Goal: Check status: Check status

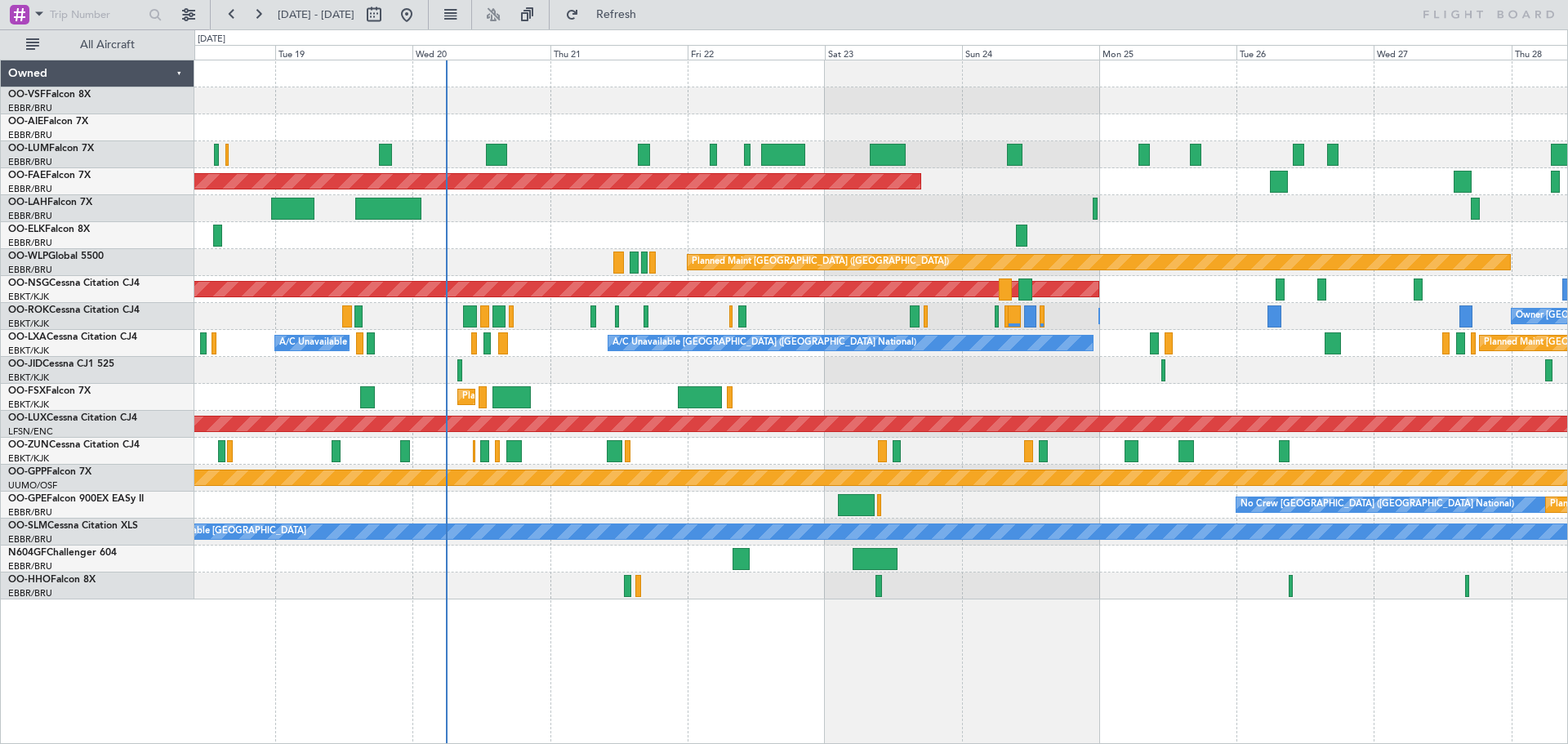
click at [934, 386] on div "Planned Maint [GEOGRAPHIC_DATA] ([GEOGRAPHIC_DATA] National) Planned Maint [GEO…" at bounding box center [881, 330] width 1373 height 539
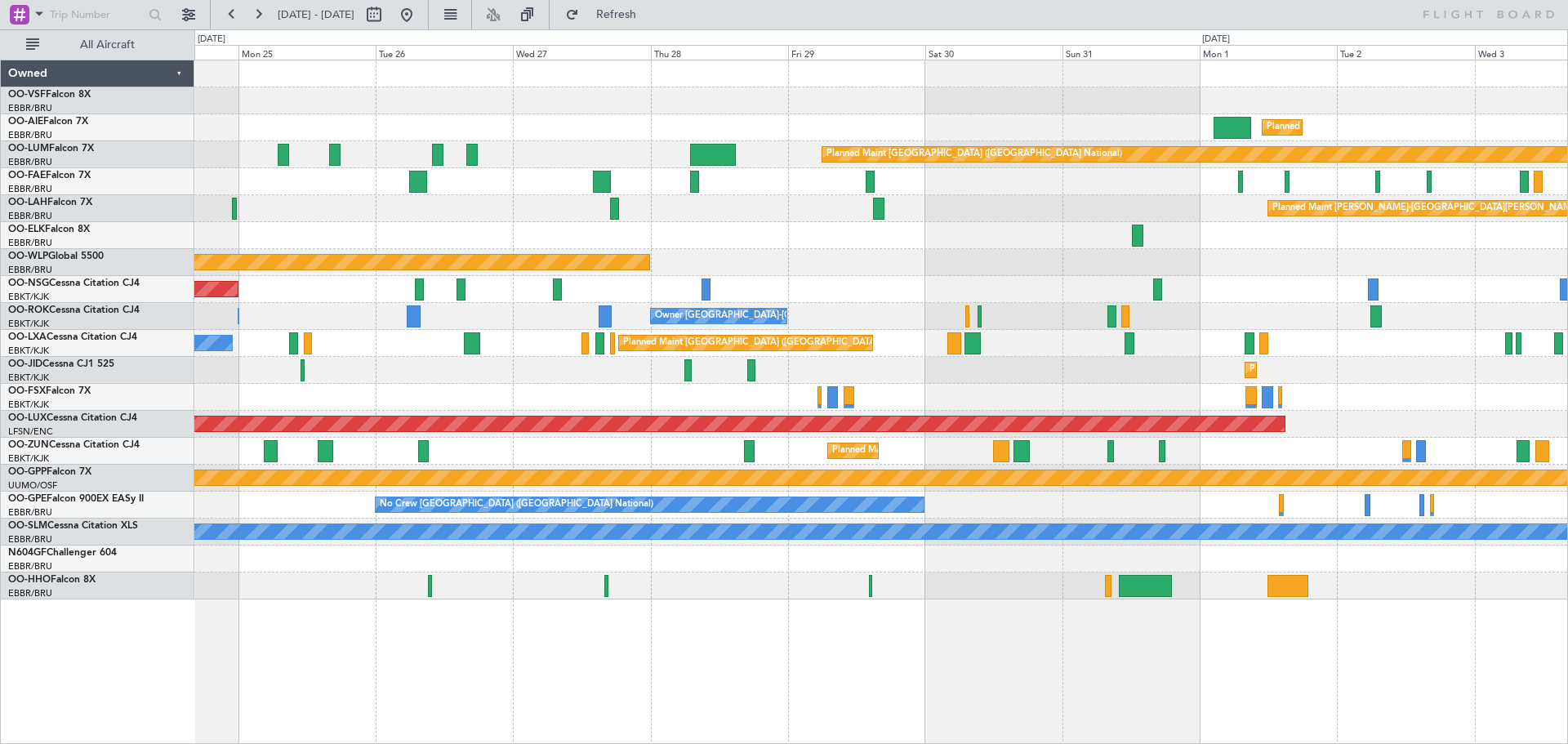
click at [459, 671] on div "Planned Maint [GEOGRAPHIC_DATA] ([GEOGRAPHIC_DATA]) Planned Maint [GEOGRAPHIC_D…" at bounding box center [881, 402] width 1374 height 684
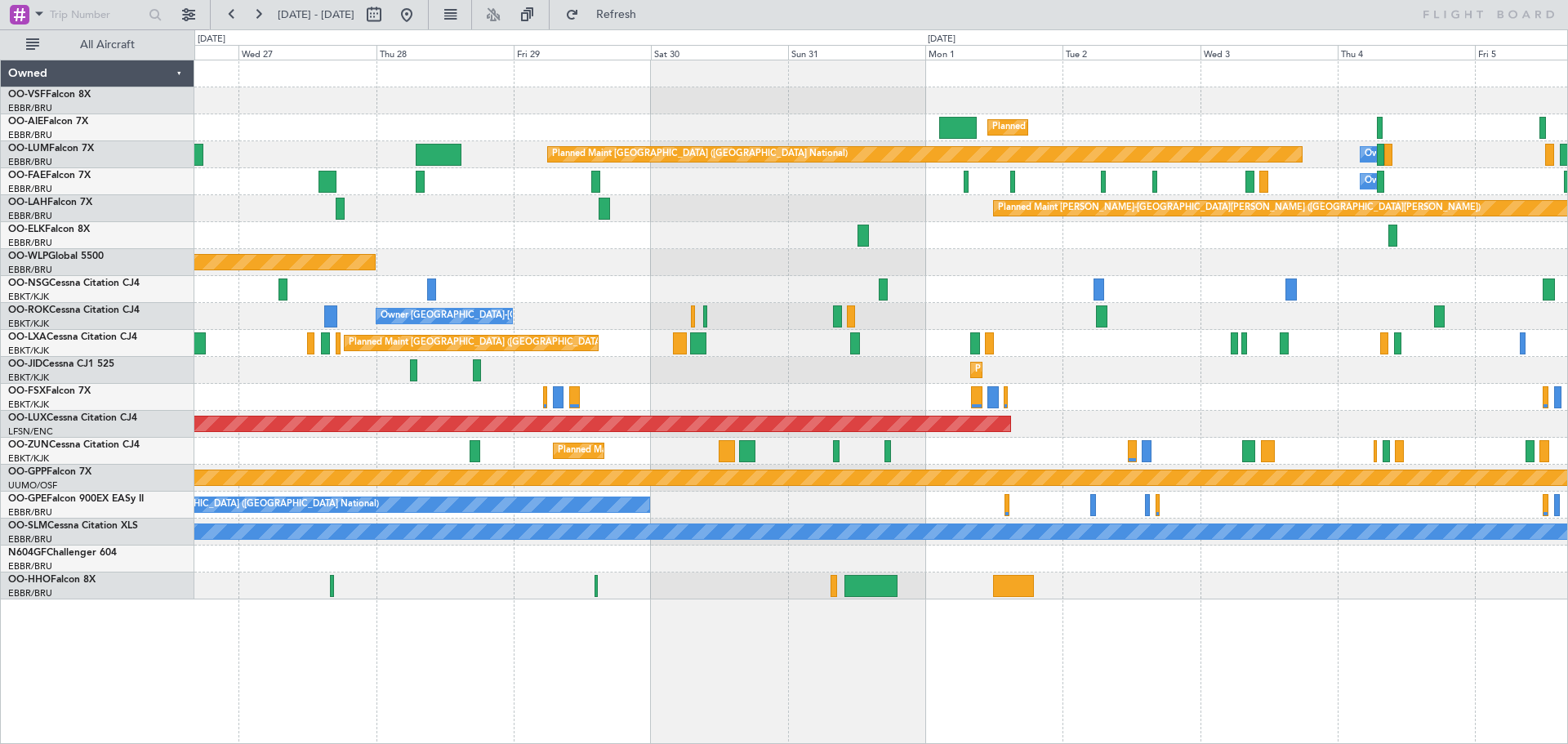
click at [978, 675] on div "Planned Maint [GEOGRAPHIC_DATA] ([GEOGRAPHIC_DATA]) Planned Maint [GEOGRAPHIC_D…" at bounding box center [881, 402] width 1374 height 684
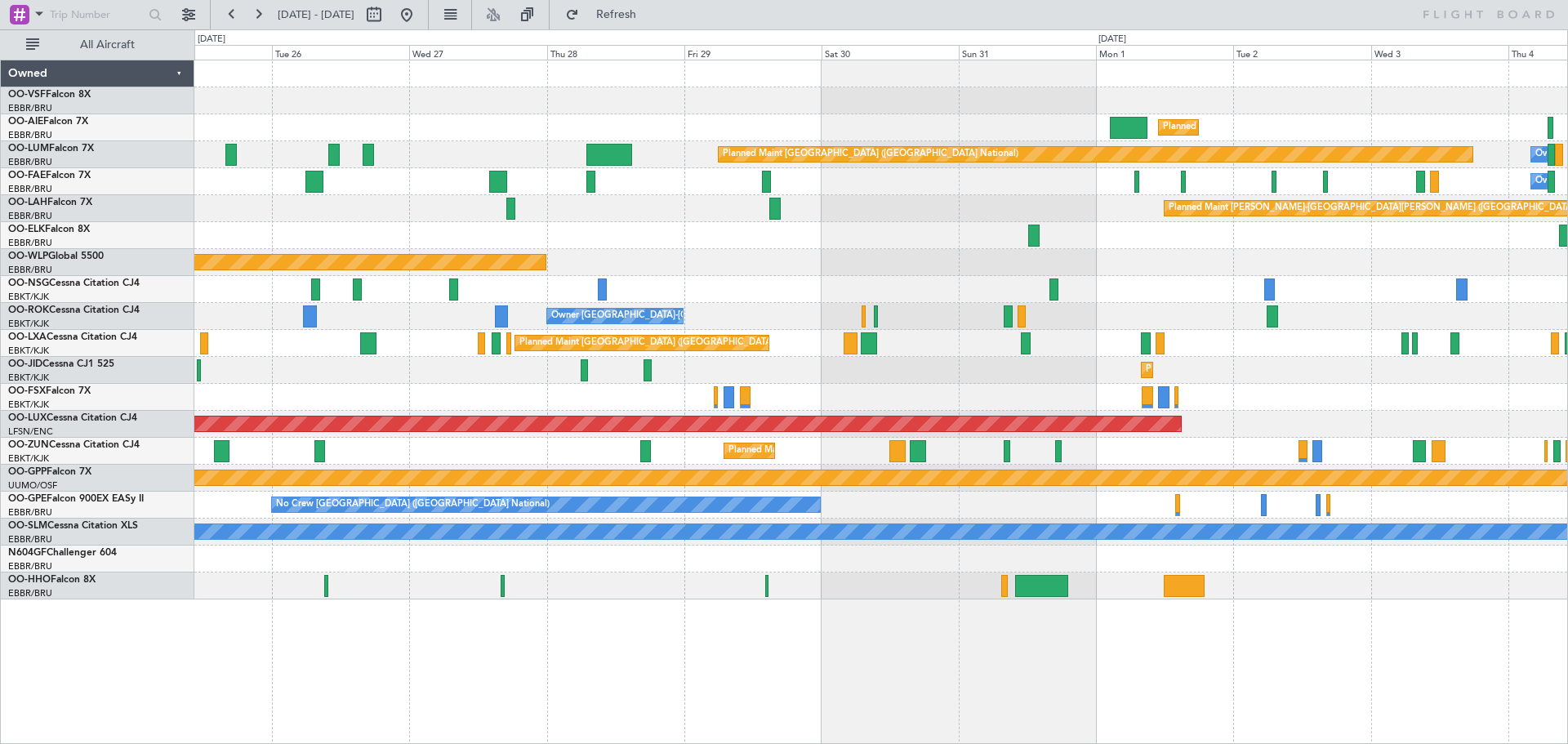
click at [631, 652] on div "Planned Maint [GEOGRAPHIC_DATA] ([GEOGRAPHIC_DATA]) Planned Maint [GEOGRAPHIC_D…" at bounding box center [881, 402] width 1374 height 684
click at [420, 15] on button at bounding box center [406, 14] width 26 height 26
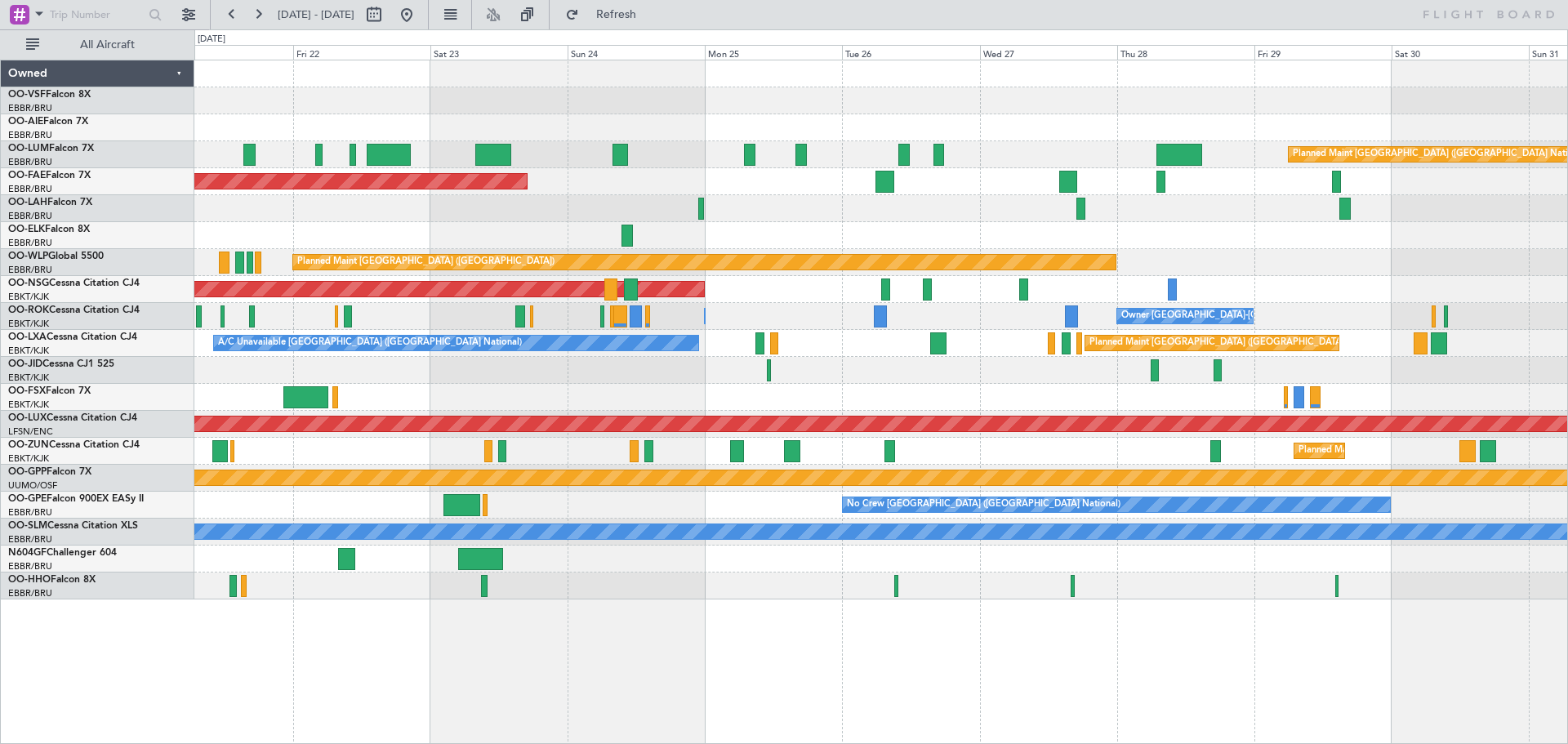
click at [1215, 112] on div at bounding box center [881, 101] width 1373 height 27
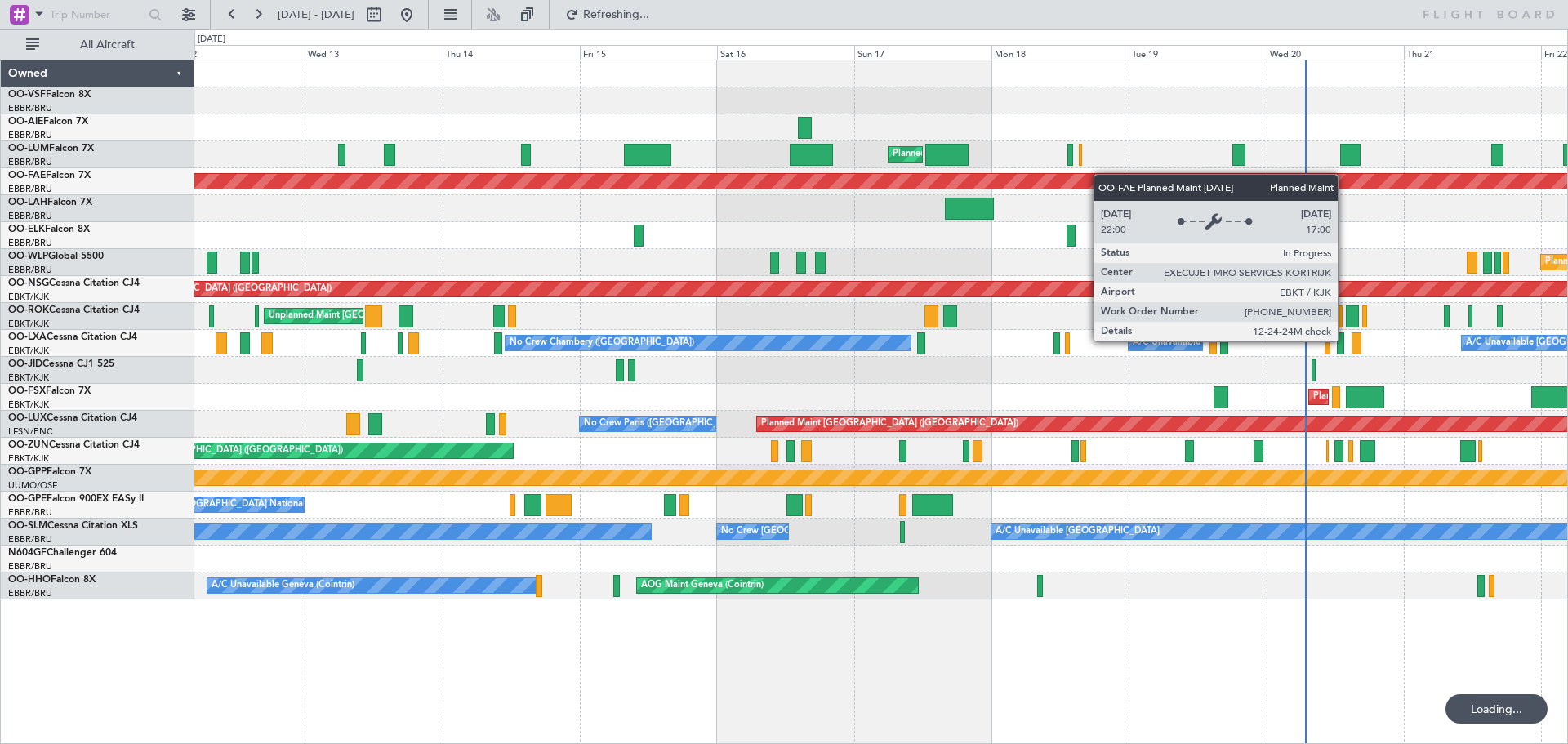
click at [1016, 179] on div "Planned Maint [GEOGRAPHIC_DATA] ([GEOGRAPHIC_DATA] National) Unplanned Maint [G…" at bounding box center [881, 330] width 1373 height 539
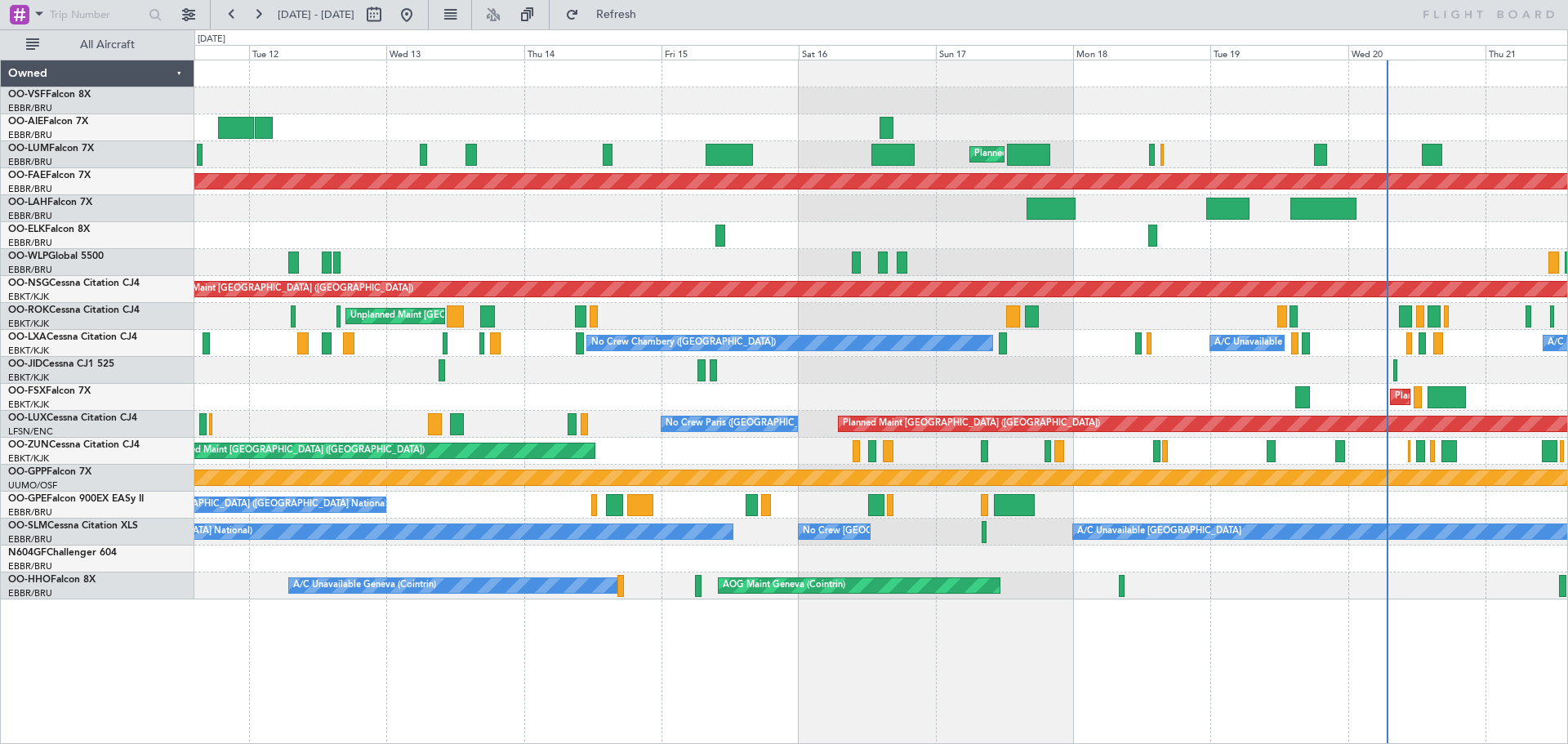
click at [778, 229] on div at bounding box center [881, 235] width 1373 height 27
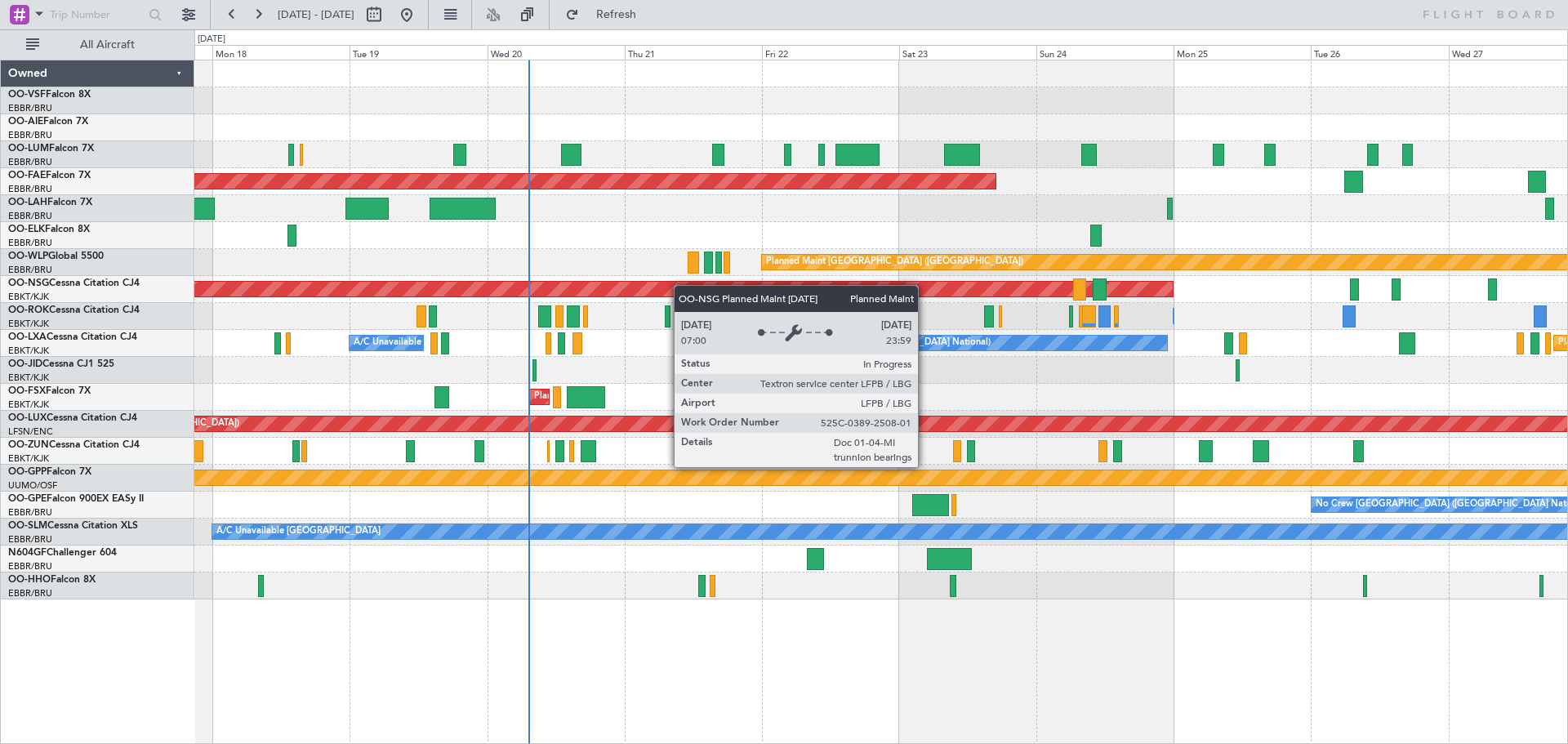
click at [496, 291] on div "Planned Maint [GEOGRAPHIC_DATA] ([GEOGRAPHIC_DATA] National) Planned Maint [GEO…" at bounding box center [881, 330] width 1373 height 539
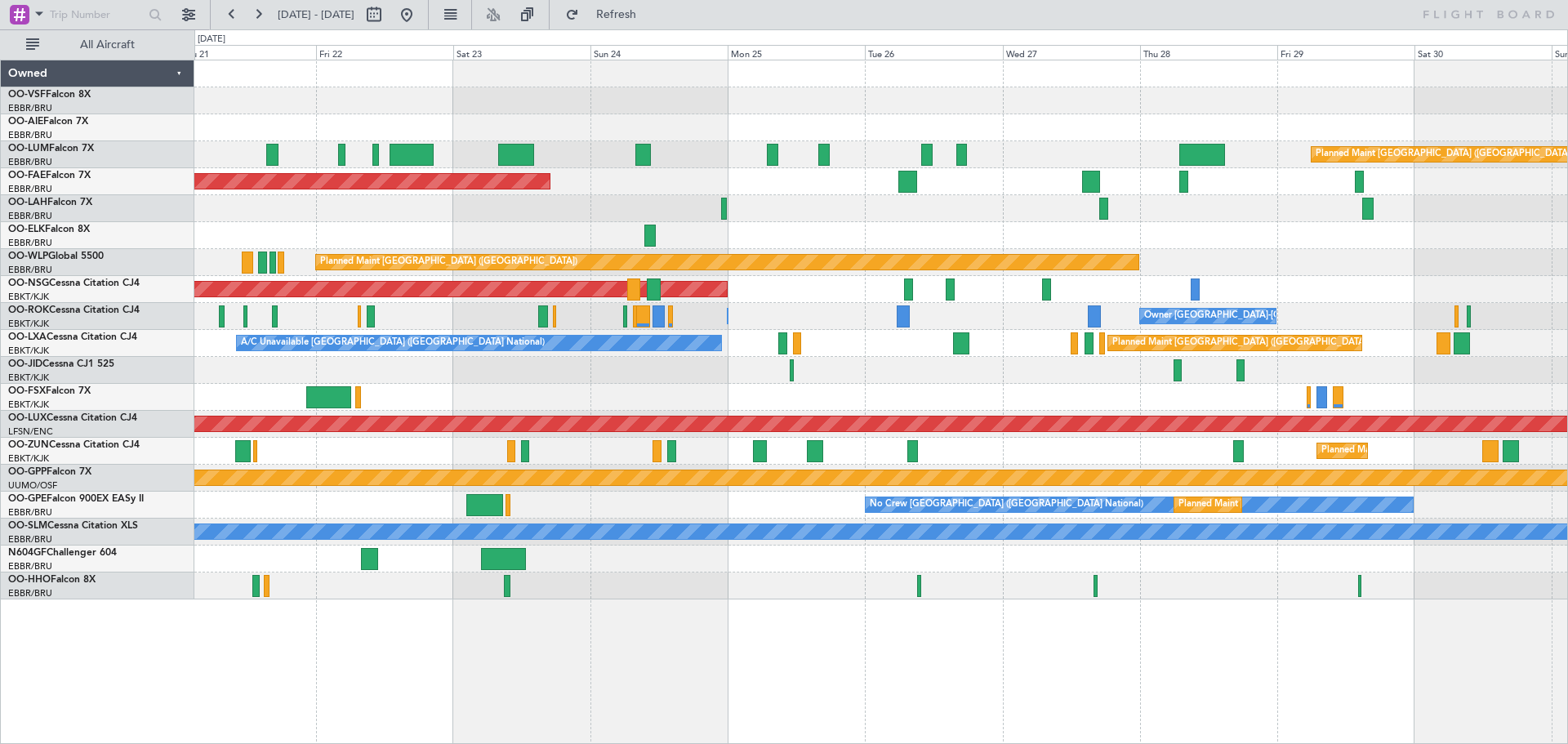
click at [452, 239] on div "Planned Maint [GEOGRAPHIC_DATA] ([GEOGRAPHIC_DATA]) Planned Maint [GEOGRAPHIC_D…" at bounding box center [881, 330] width 1373 height 539
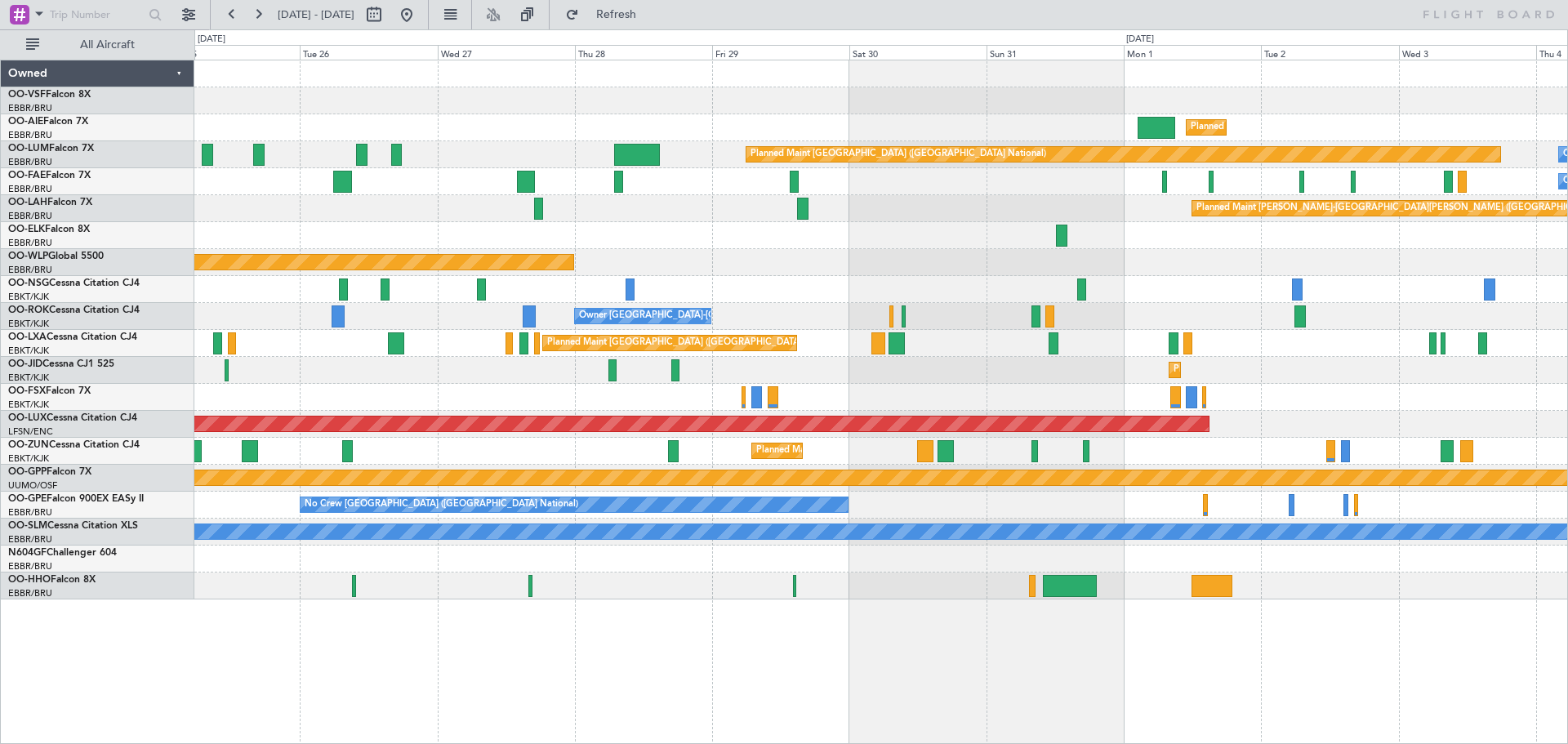
click at [738, 259] on div "Planned Maint [GEOGRAPHIC_DATA] ([GEOGRAPHIC_DATA])" at bounding box center [881, 262] width 1373 height 27
